Goal: Task Accomplishment & Management: Manage account settings

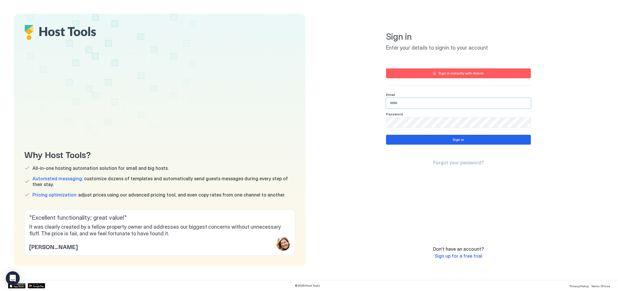
click at [416, 102] on input "Input Field" at bounding box center [458, 103] width 144 height 10
click at [412, 103] on input "Input Field" at bounding box center [458, 103] width 144 height 10
type input "**********"
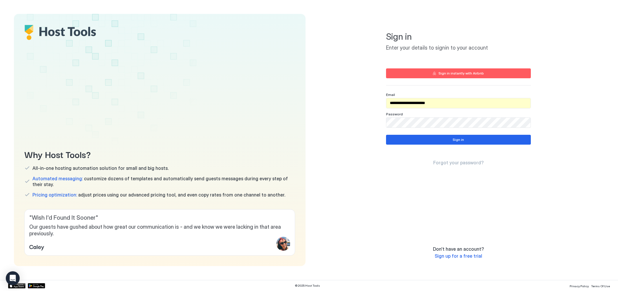
click at [455, 139] on div "Sign in" at bounding box center [457, 139] width 11 height 5
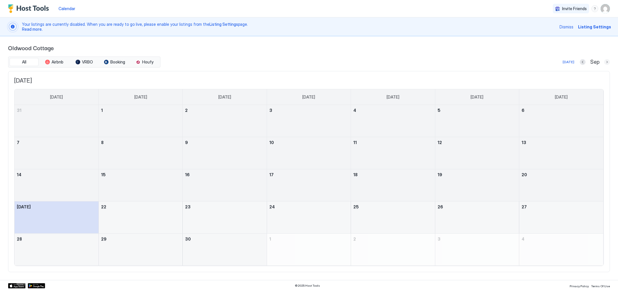
click at [606, 62] on button "Next month" at bounding box center [607, 62] width 6 height 6
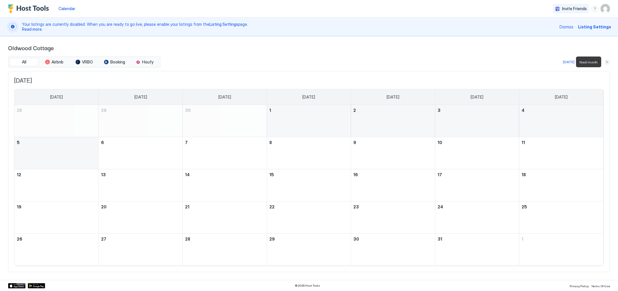
click at [606, 62] on button "Next month" at bounding box center [607, 62] width 6 height 6
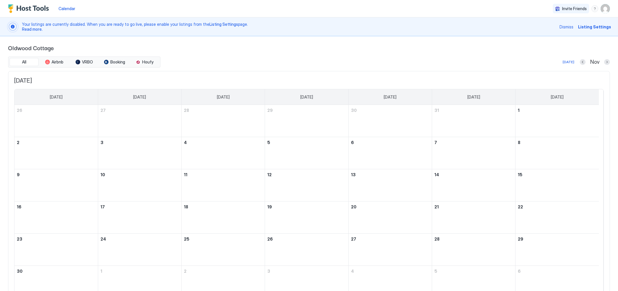
click at [606, 62] on div "Oldwood Cottage All Airbnb VRBO Booking Houfy [DATE] Nov [DATE] [DATE] [DATE] […" at bounding box center [309, 173] width 618 height 275
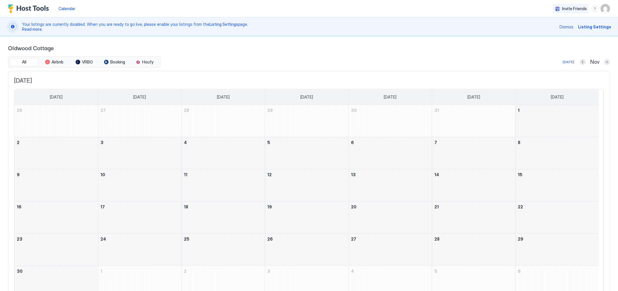
click at [606, 62] on div "Oldwood Cottage All Airbnb VRBO Booking Houfy [DATE] Nov [DATE] [DATE] [DATE] […" at bounding box center [309, 173] width 618 height 275
click at [604, 62] on button "Next month" at bounding box center [607, 62] width 6 height 6
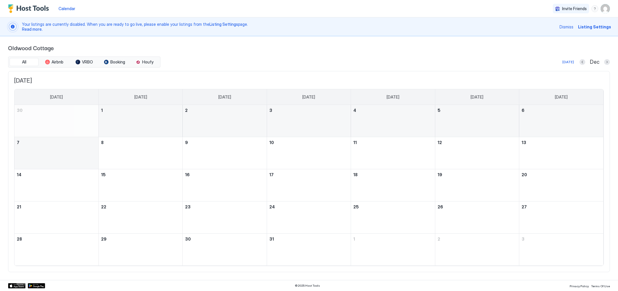
click at [602, 61] on div "Dec" at bounding box center [594, 62] width 30 height 7
click at [606, 61] on button "Next month" at bounding box center [607, 62] width 6 height 6
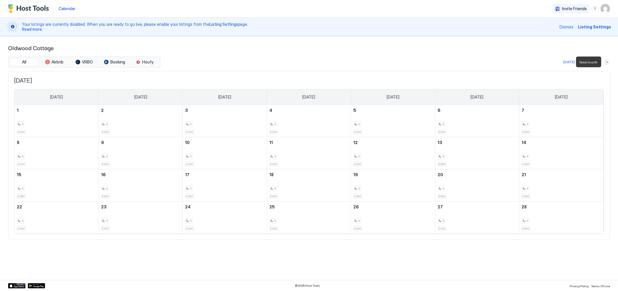
click at [607, 61] on button "Next month" at bounding box center [607, 62] width 6 height 6
click at [607, 63] on button "Next month" at bounding box center [607, 62] width 6 height 6
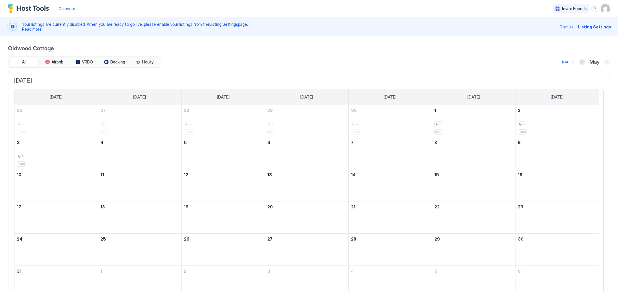
click at [604, 61] on button "Next month" at bounding box center [607, 62] width 6 height 6
click at [603, 61] on div "Jun" at bounding box center [595, 62] width 30 height 7
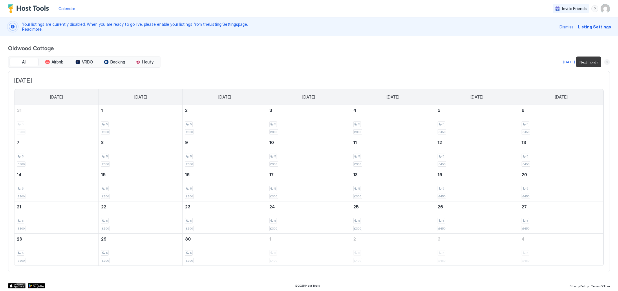
click at [607, 62] on button "Next month" at bounding box center [607, 62] width 6 height 6
click at [605, 61] on button "Next month" at bounding box center [607, 62] width 6 height 6
click at [604, 62] on button "Next month" at bounding box center [607, 62] width 6 height 6
click at [604, 62] on div "Sep" at bounding box center [595, 62] width 30 height 7
click at [606, 63] on button "Next month" at bounding box center [607, 62] width 6 height 6
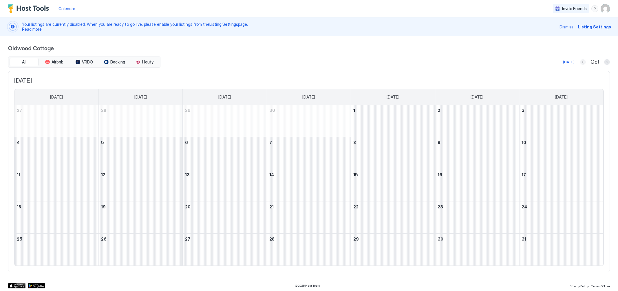
click at [584, 62] on button "Previous month" at bounding box center [583, 62] width 6 height 6
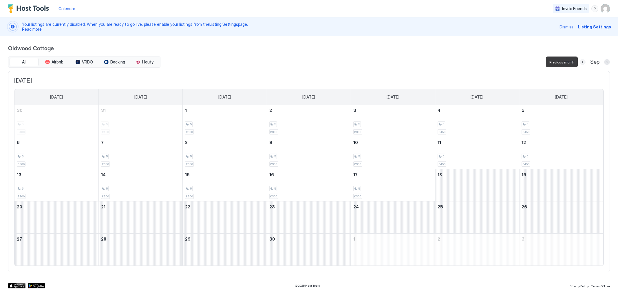
click at [584, 62] on button "Previous month" at bounding box center [583, 62] width 6 height 6
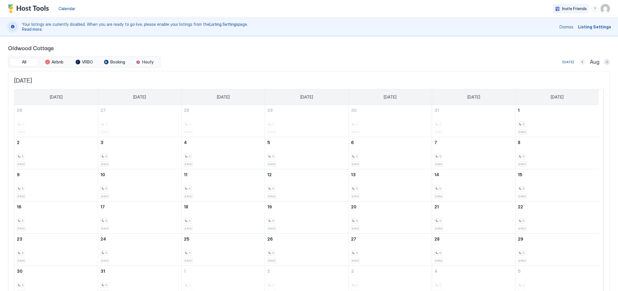
click at [580, 62] on button "Previous month" at bounding box center [582, 62] width 6 height 6
click at [579, 62] on button "Previous month" at bounding box center [576, 62] width 6 height 6
click at [584, 62] on button "Previous month" at bounding box center [583, 62] width 6 height 6
click at [579, 62] on button "Previous month" at bounding box center [582, 62] width 6 height 6
click at [578, 62] on div "[DATE] Apr" at bounding box center [386, 61] width 448 height 7
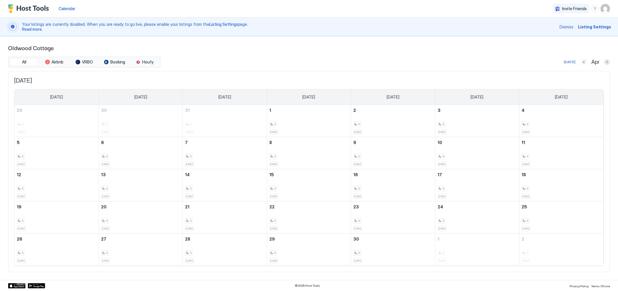
click at [582, 62] on button "Previous month" at bounding box center [584, 62] width 6 height 6
click at [582, 62] on button "Previous month" at bounding box center [583, 62] width 6 height 6
